Goal: Transaction & Acquisition: Purchase product/service

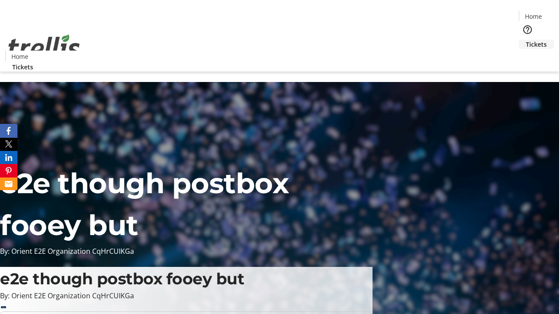
click at [525, 40] on span "Tickets" at bounding box center [535, 44] width 21 height 9
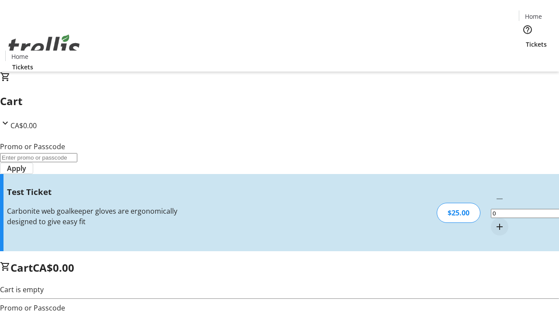
click at [494, 222] on mat-icon "Increment by one" at bounding box center [499, 227] width 10 height 10
type input "1"
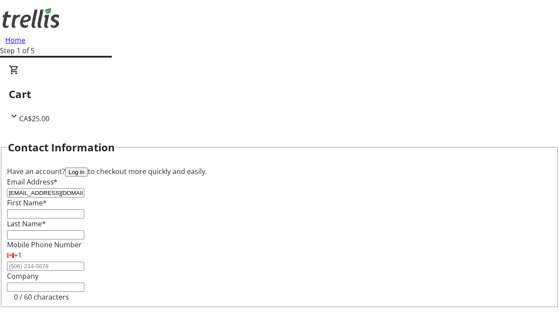
type input "[EMAIL_ADDRESS][DOMAIN_NAME]"
type input "[PERSON_NAME]"
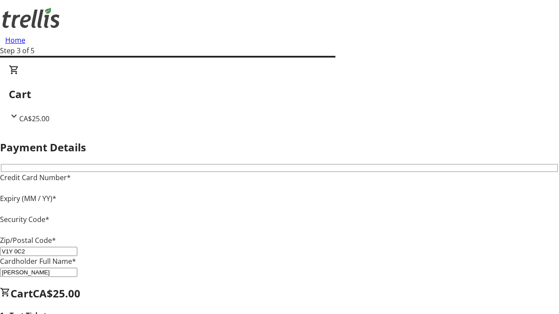
type input "V1Y 0C2"
